Goal: Information Seeking & Learning: Learn about a topic

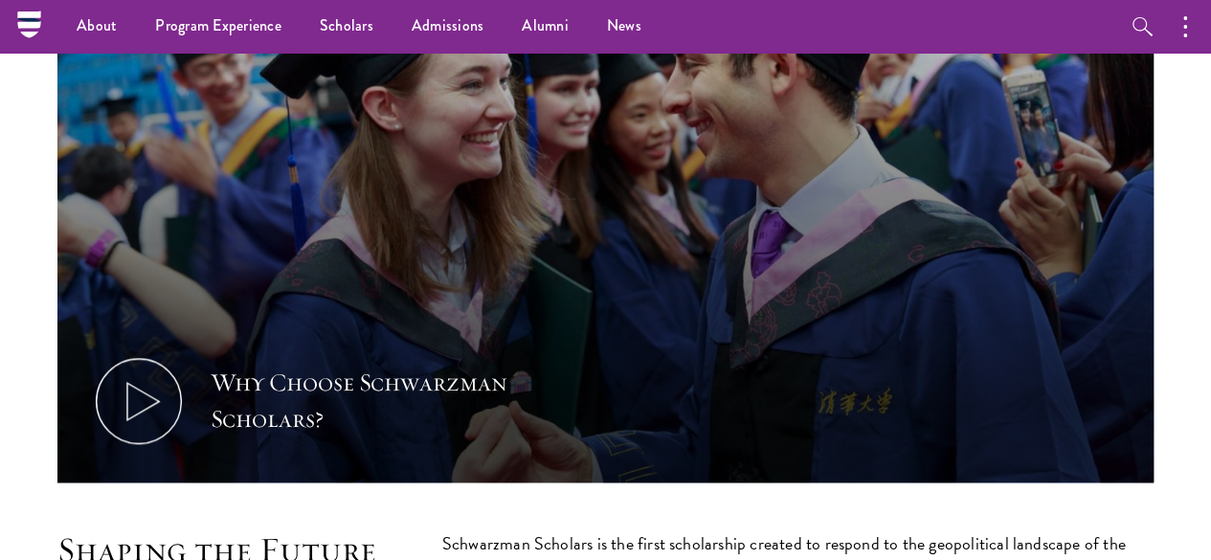
scroll to position [670, 0]
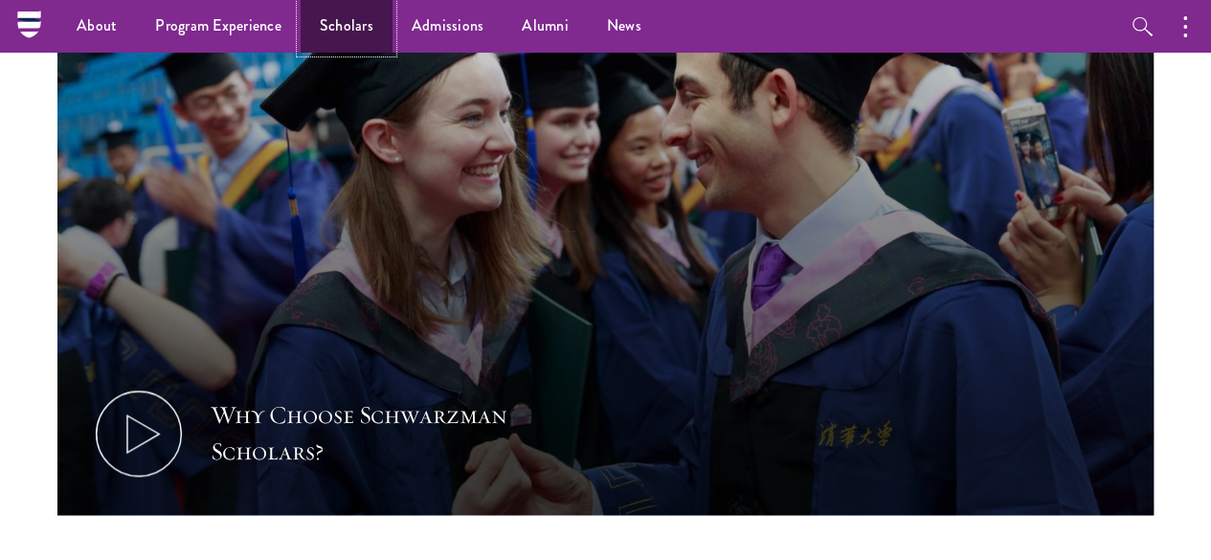
click at [360, 30] on link "Scholars" at bounding box center [347, 26] width 92 height 53
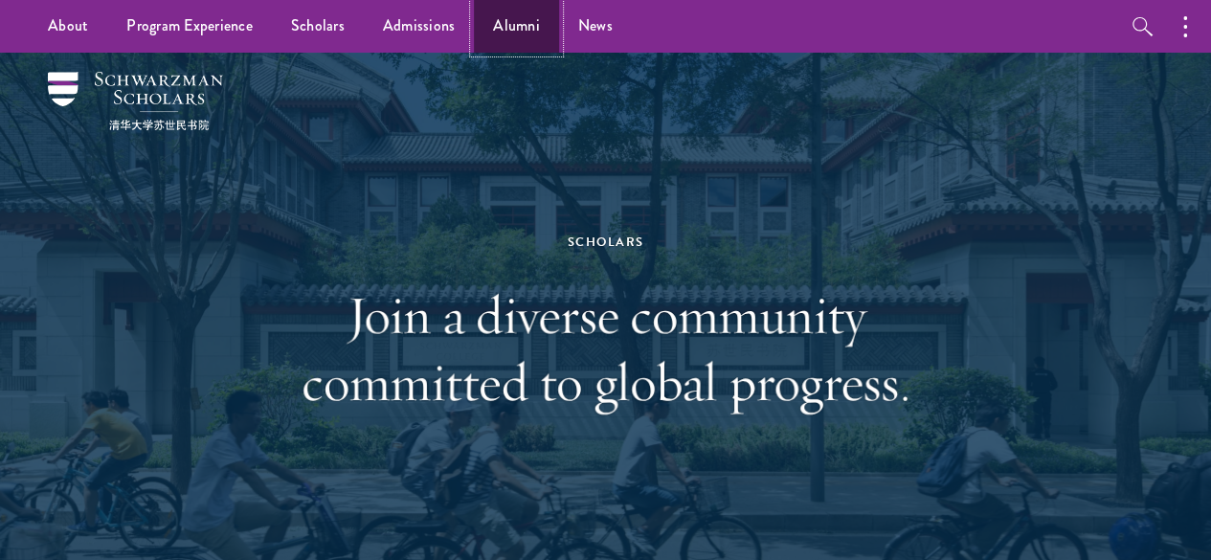
click at [521, 25] on link "Alumni" at bounding box center [516, 26] width 85 height 53
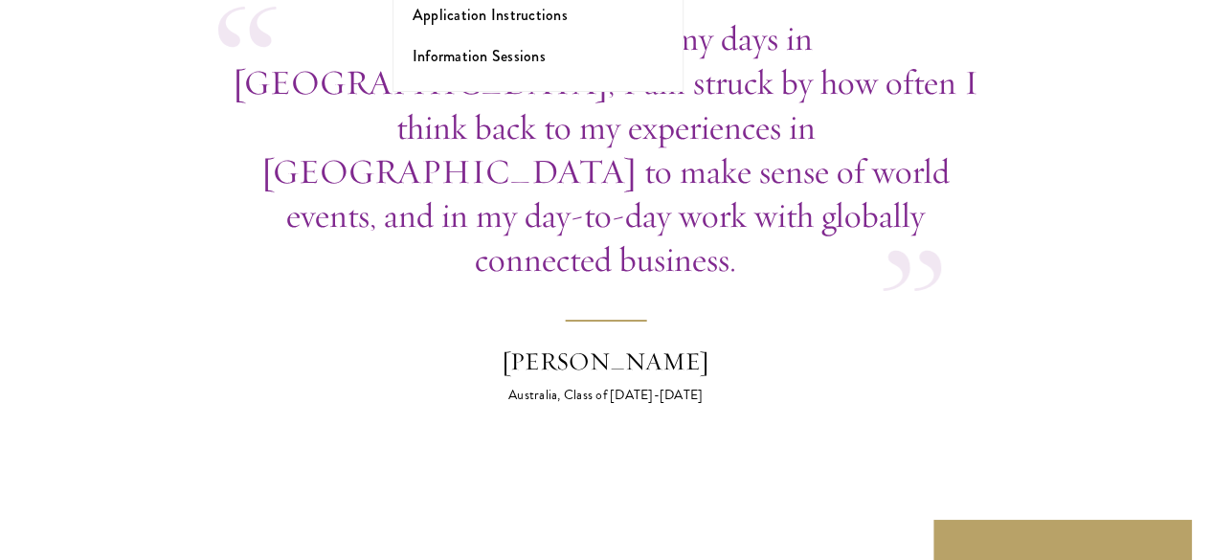
scroll to position [6700, 0]
